Goal: Task Accomplishment & Management: Use online tool/utility

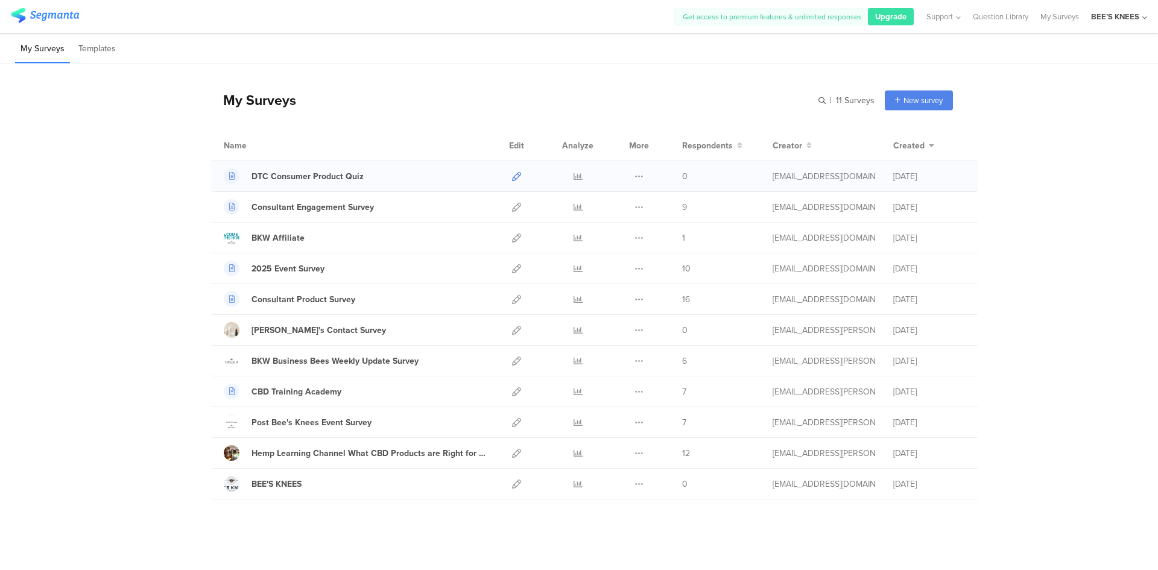
click at [512, 182] on link at bounding box center [516, 176] width 9 height 30
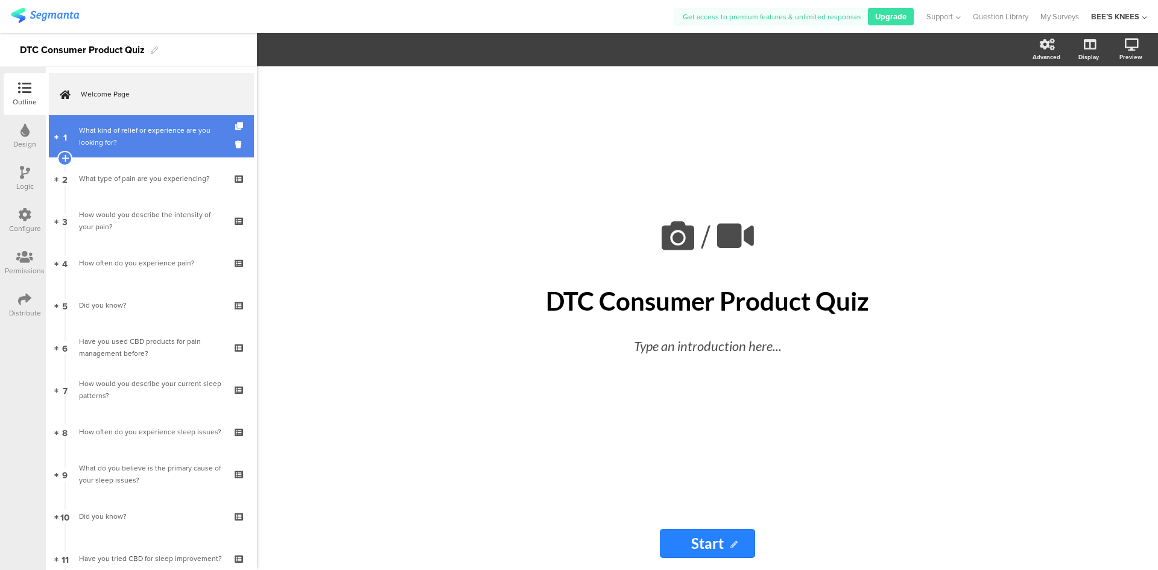
click at [121, 149] on link "1 What kind of relief or experience are you looking for?" at bounding box center [151, 136] width 205 height 42
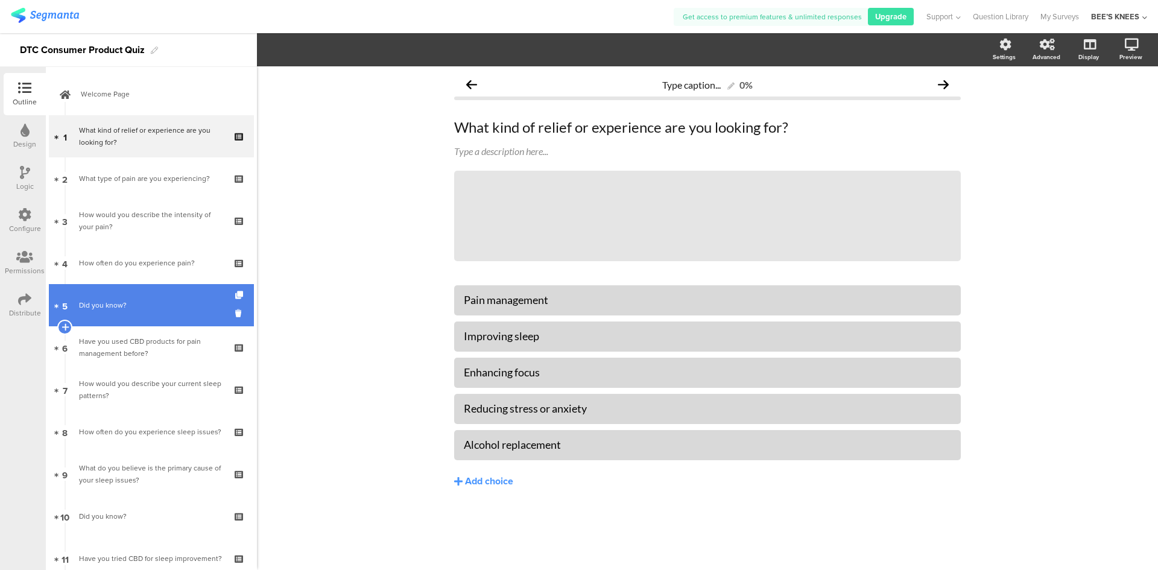
click at [157, 306] on div "Did you know?" at bounding box center [151, 305] width 144 height 12
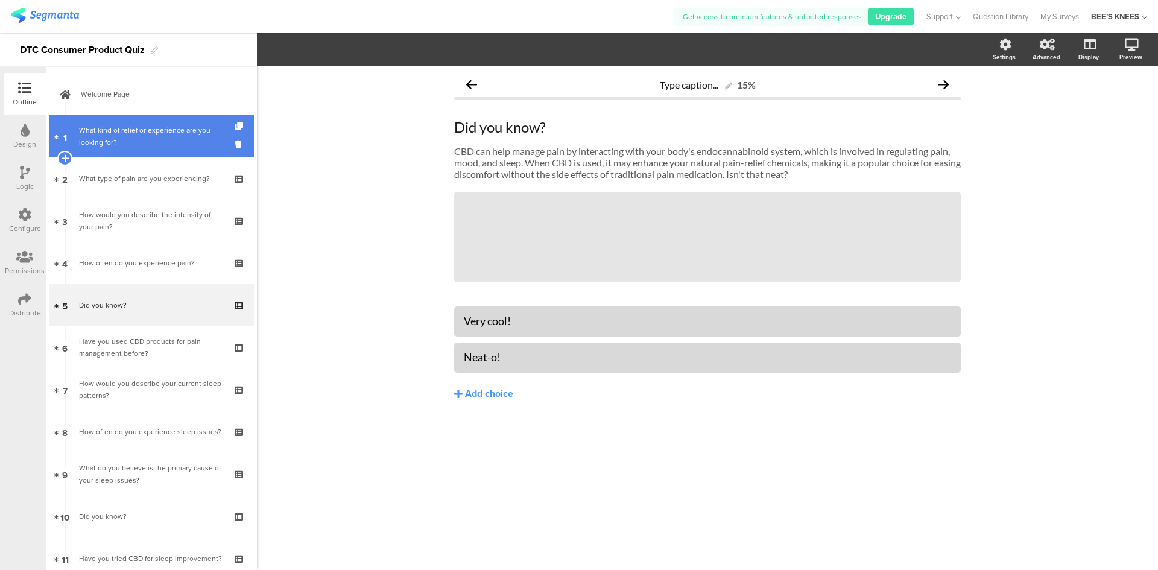
click at [171, 138] on div "What kind of relief or experience are you looking for?" at bounding box center [151, 136] width 144 height 24
